Goal: Complete application form

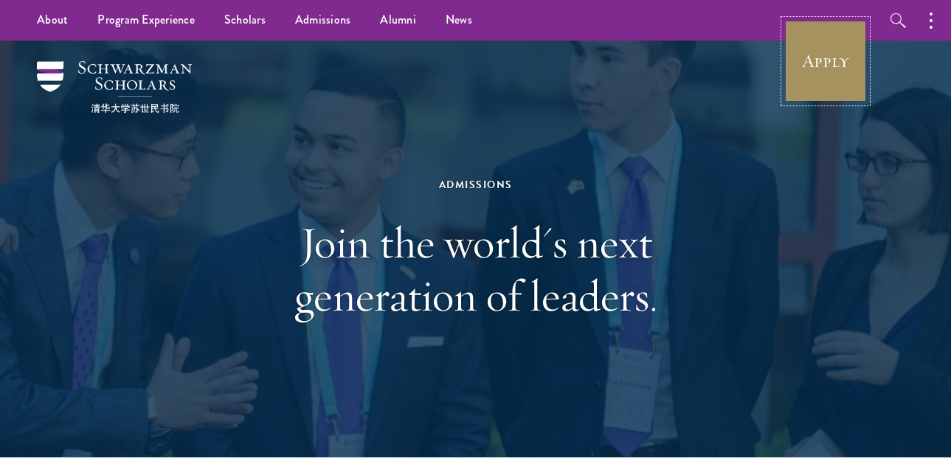
click at [852, 58] on link "Apply" at bounding box center [825, 61] width 83 height 83
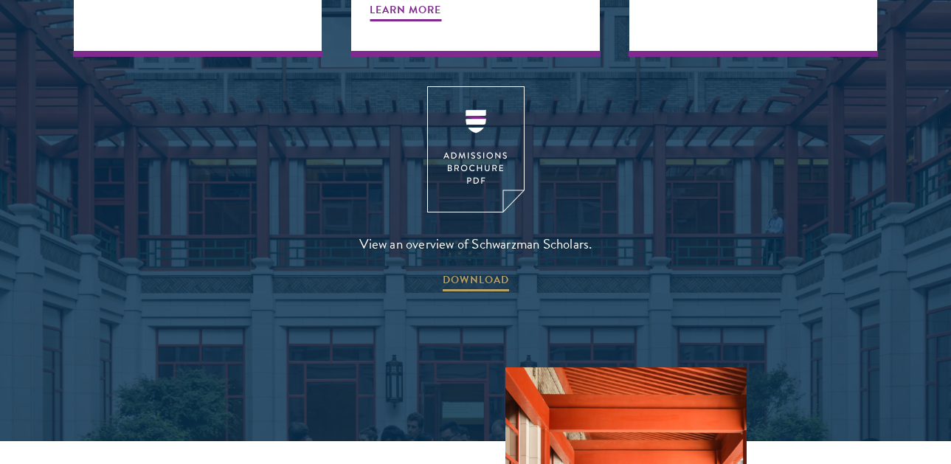
scroll to position [2007, 0]
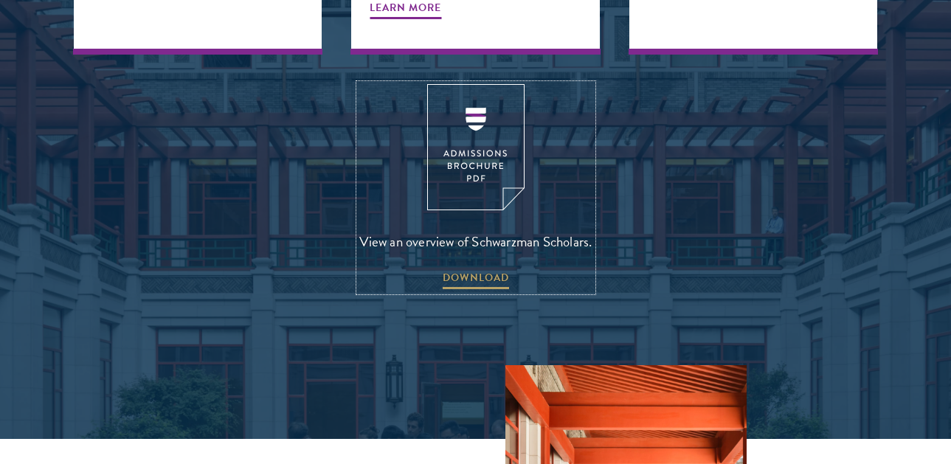
click at [483, 84] on img at bounding box center [475, 147] width 97 height 126
